Goal: Use online tool/utility: Utilize a website feature to perform a specific function

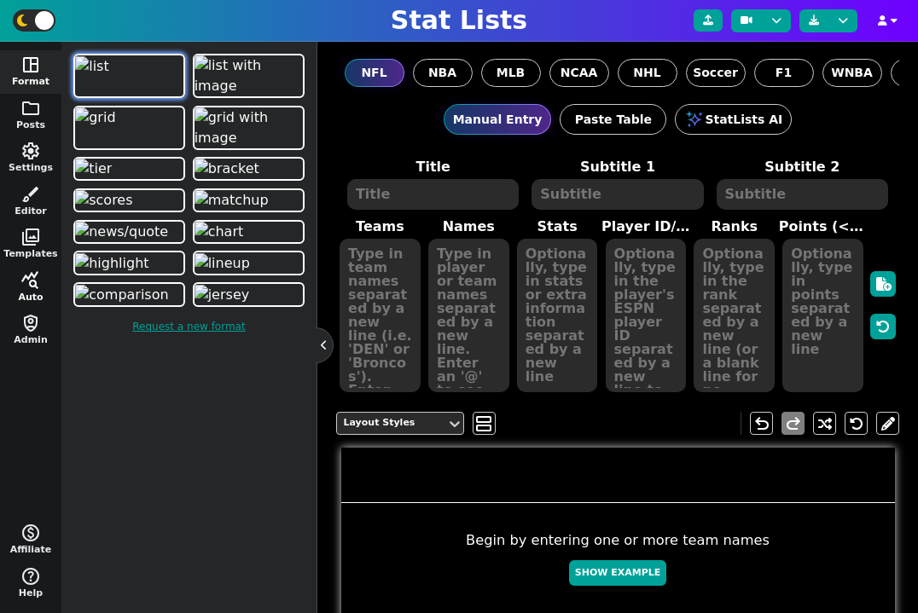
click at [20, 293] on button "query_stats Auto" at bounding box center [30, 287] width 61 height 43
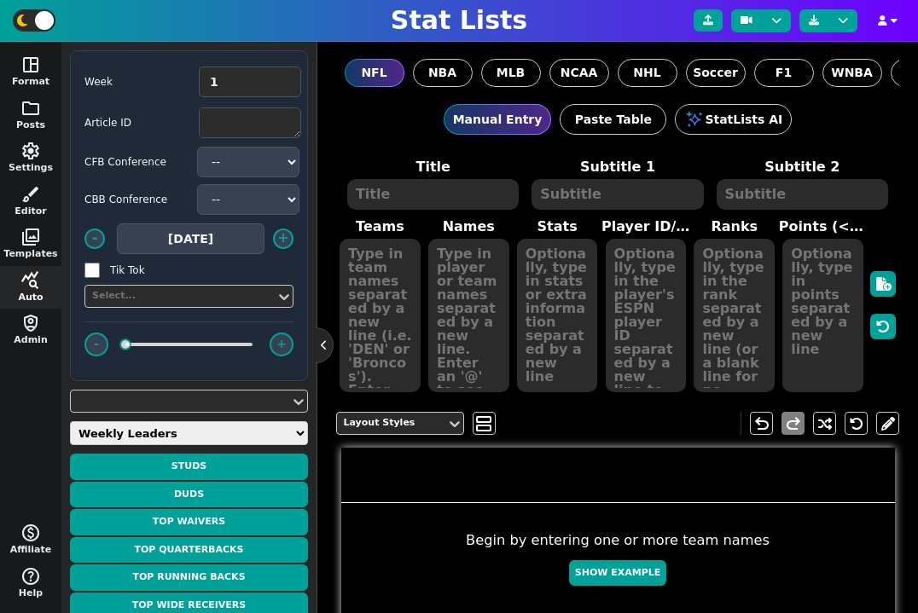
click at [161, 424] on select "Weekly Leaders Slate Leaders QB Stats RB Stats REC Stats IDP Stats Other Stats …" at bounding box center [189, 433] width 238 height 24
select select "surviveball"
click at [70, 421] on select "Weekly Leaders Slate Leaders QB Stats RB Stats REC Stats IDP Stats Other Stats …" at bounding box center [189, 433] width 238 height 24
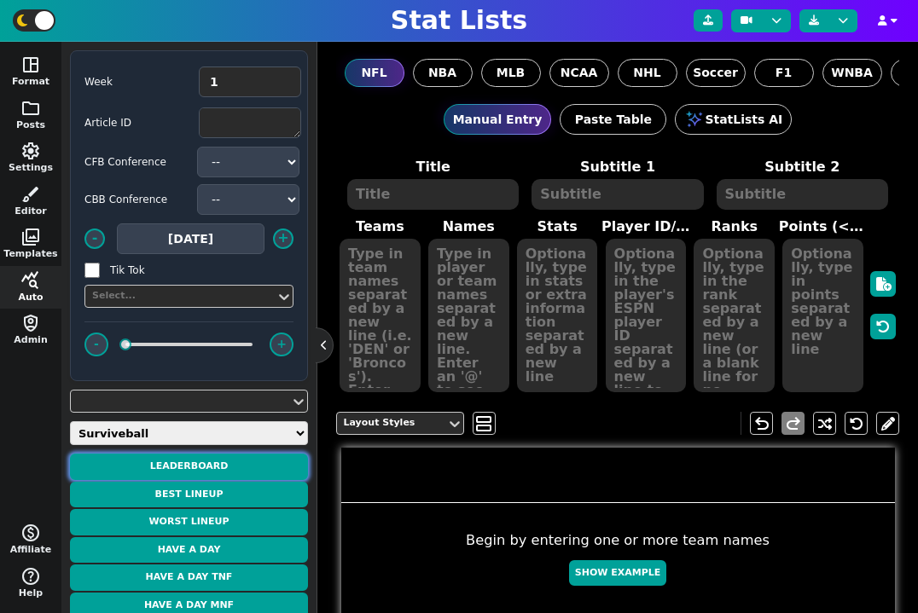
click at [215, 474] on button "Leaderboard" at bounding box center [189, 467] width 238 height 26
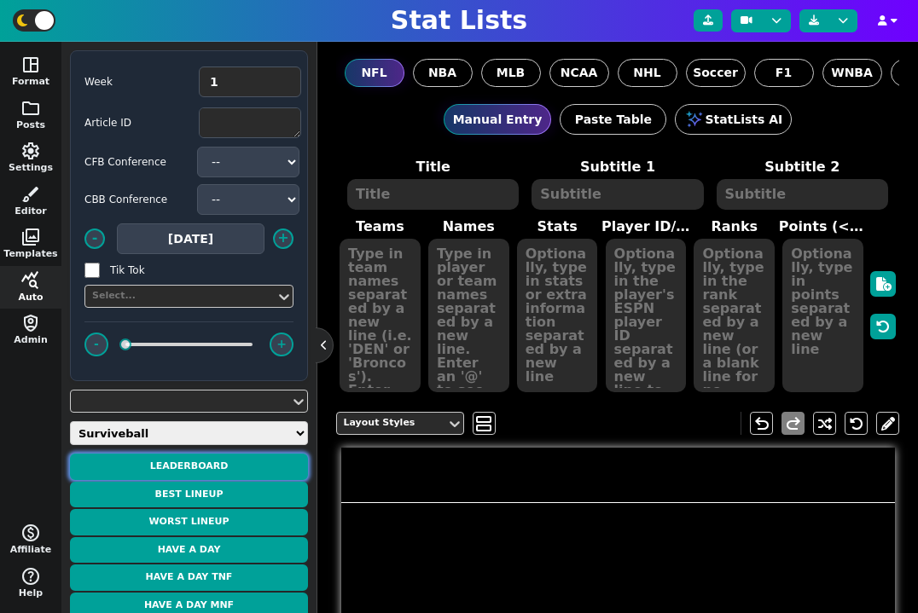
type textarea "LEADERBOARD"
type textarea "Week 1"
type textarea "CUSTOM*SURVIVE CUSTOM*SURVIVE CUSTOM*SURVIVE CUSTOM*SURVIVE CUSTOM*SURVIVE CUST…"
type textarea "dnavarro Aidenelk1 Peerchen greg3 treytrey [PERSON_NAME] [PERSON_NAME].o.a"
type textarea "0.0 0.0 0.0 0.0 0.0 0.0 0.0 0.0 0.0 0.0"
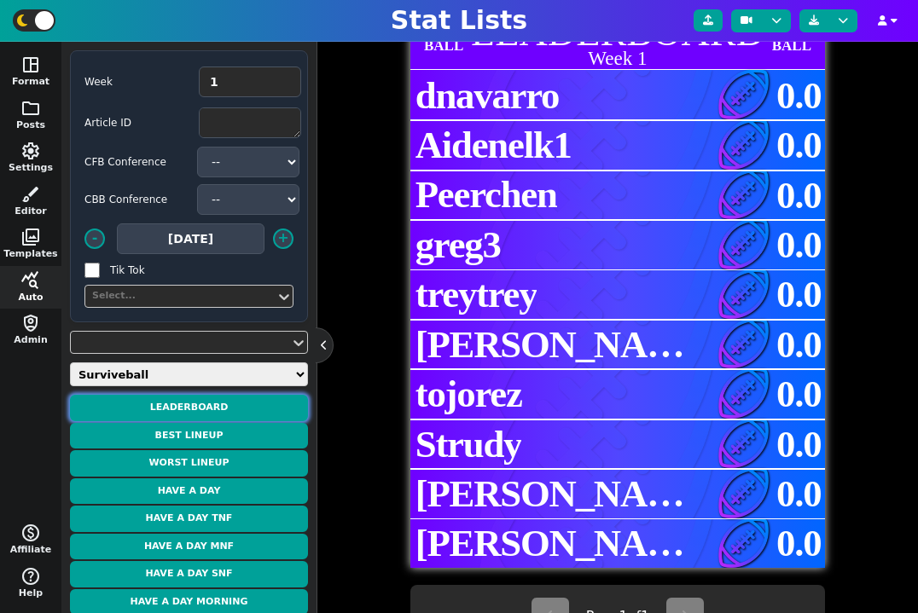
scroll to position [409, 0]
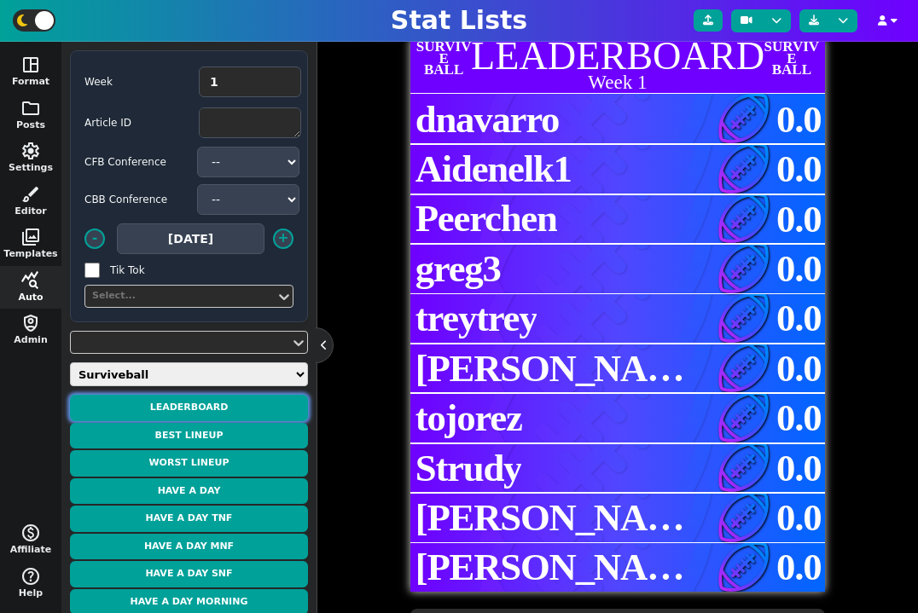
click at [235, 404] on button "Leaderboard" at bounding box center [189, 408] width 238 height 26
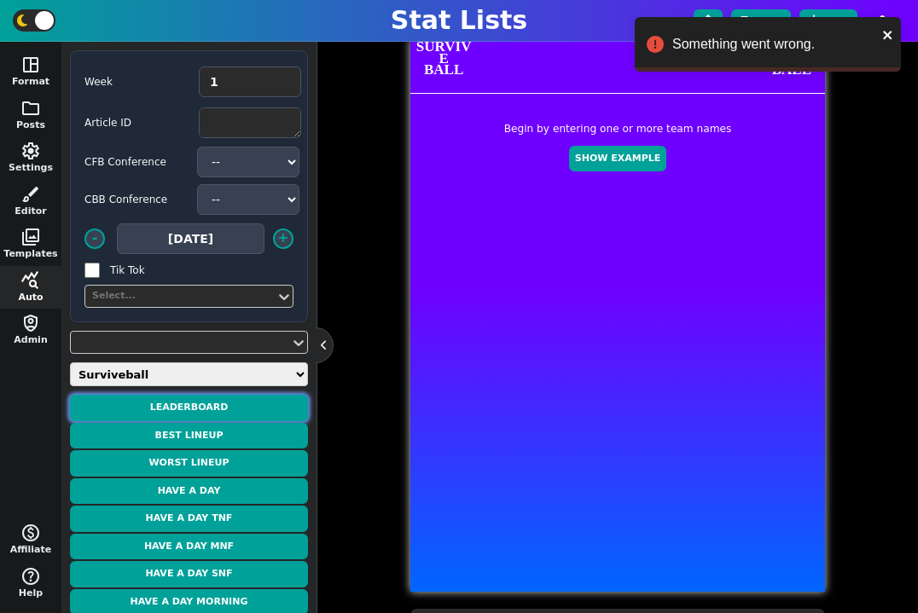
click at [240, 405] on button "Leaderboard" at bounding box center [189, 408] width 238 height 26
type textarea "LEADERBOARD"
type textarea "Week 1"
type textarea "CUSTOM*SURVIVE CUSTOM*SURVIVE CUSTOM*SURVIVE CUSTOM*SURVIVE CUSTOM*SURVIVE CUST…"
type textarea "dnavarro Aidenelk1 Peerchen greg3 treytrey [PERSON_NAME] [PERSON_NAME].o.a, ALP…"
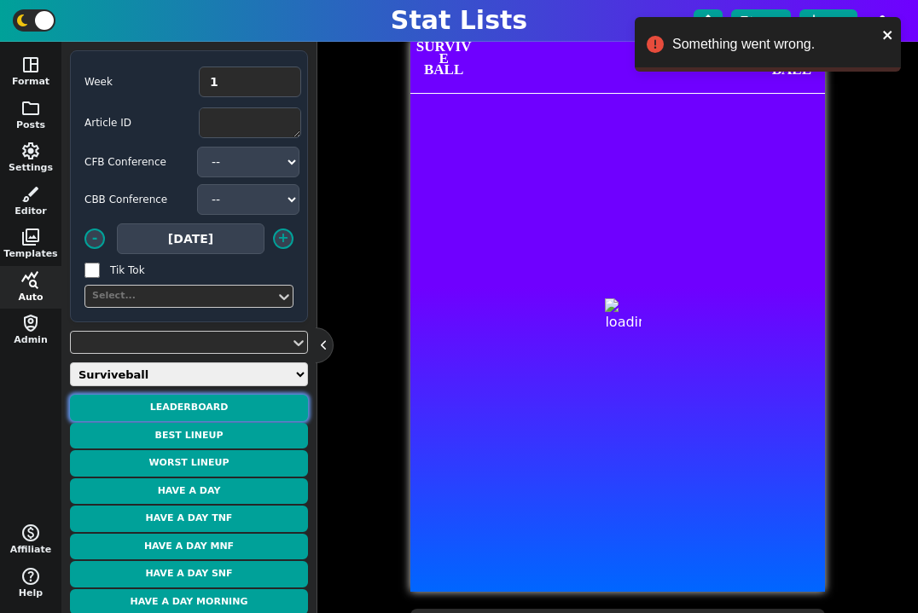
type textarea "0.0 0.0 0.0 0.0 0.0 0.0 0.0 0.0 0.0 0.0"
